Goal: Task Accomplishment & Management: Manage account settings

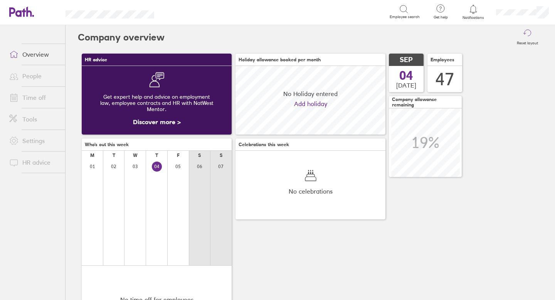
scroll to position [69, 150]
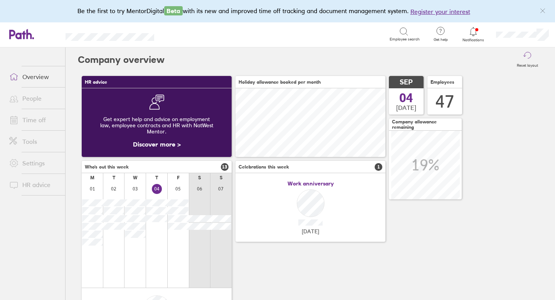
click at [39, 120] on link "Time off" at bounding box center [34, 119] width 62 height 15
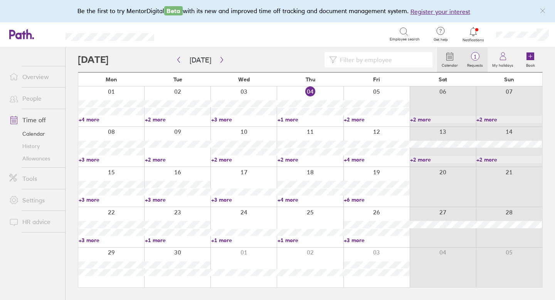
click at [476, 55] on span "1" at bounding box center [475, 57] width 25 height 6
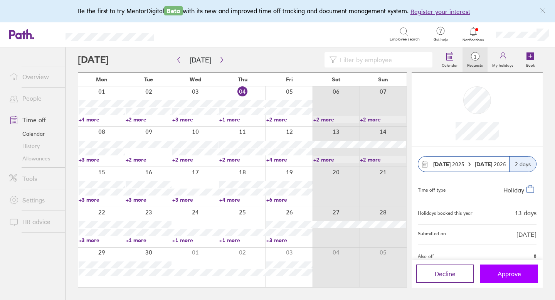
click at [499, 275] on span "Approve" at bounding box center [510, 273] width 24 height 7
